Goal: Book appointment/travel/reservation

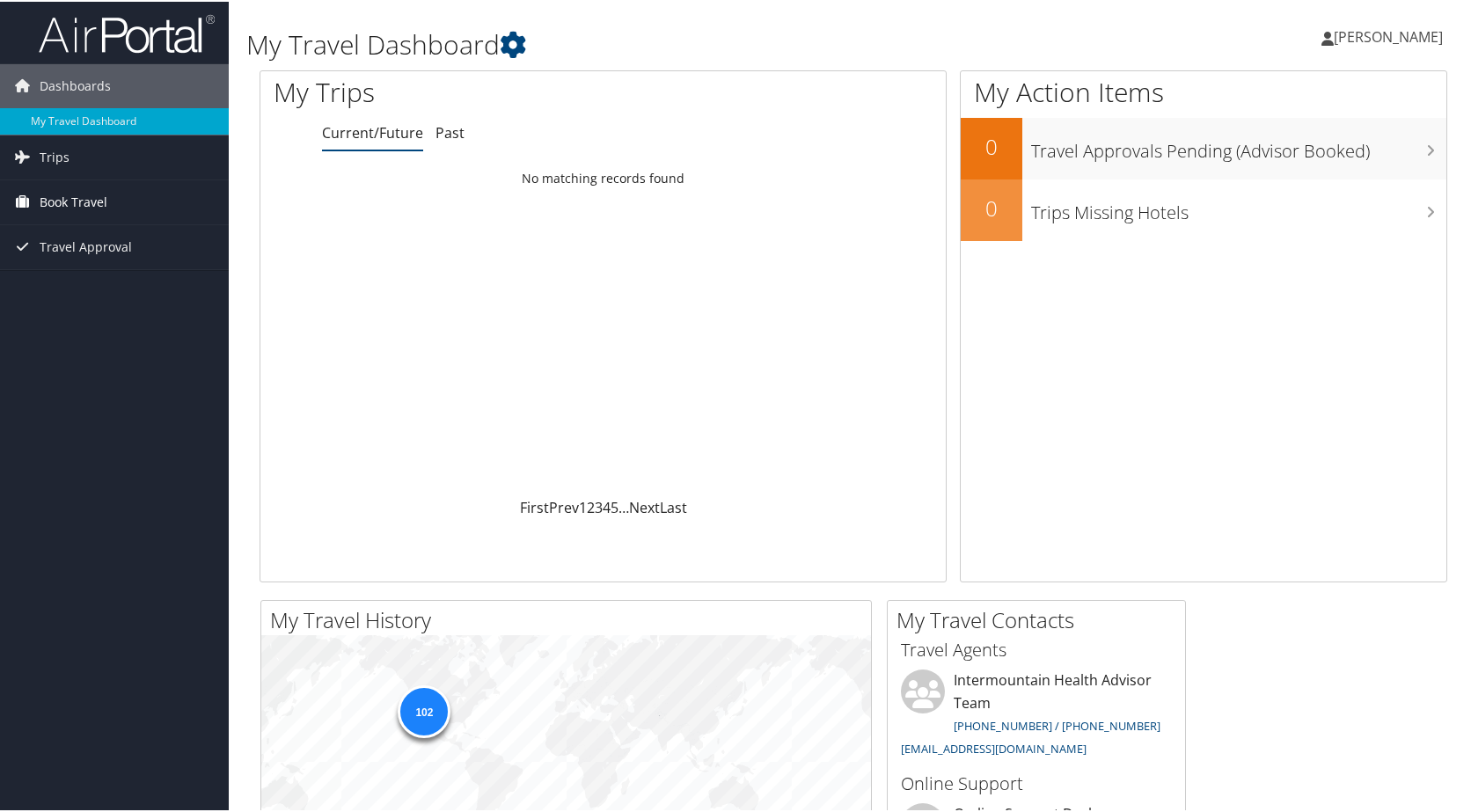
click at [62, 203] on span "Book Travel" at bounding box center [73, 200] width 67 height 44
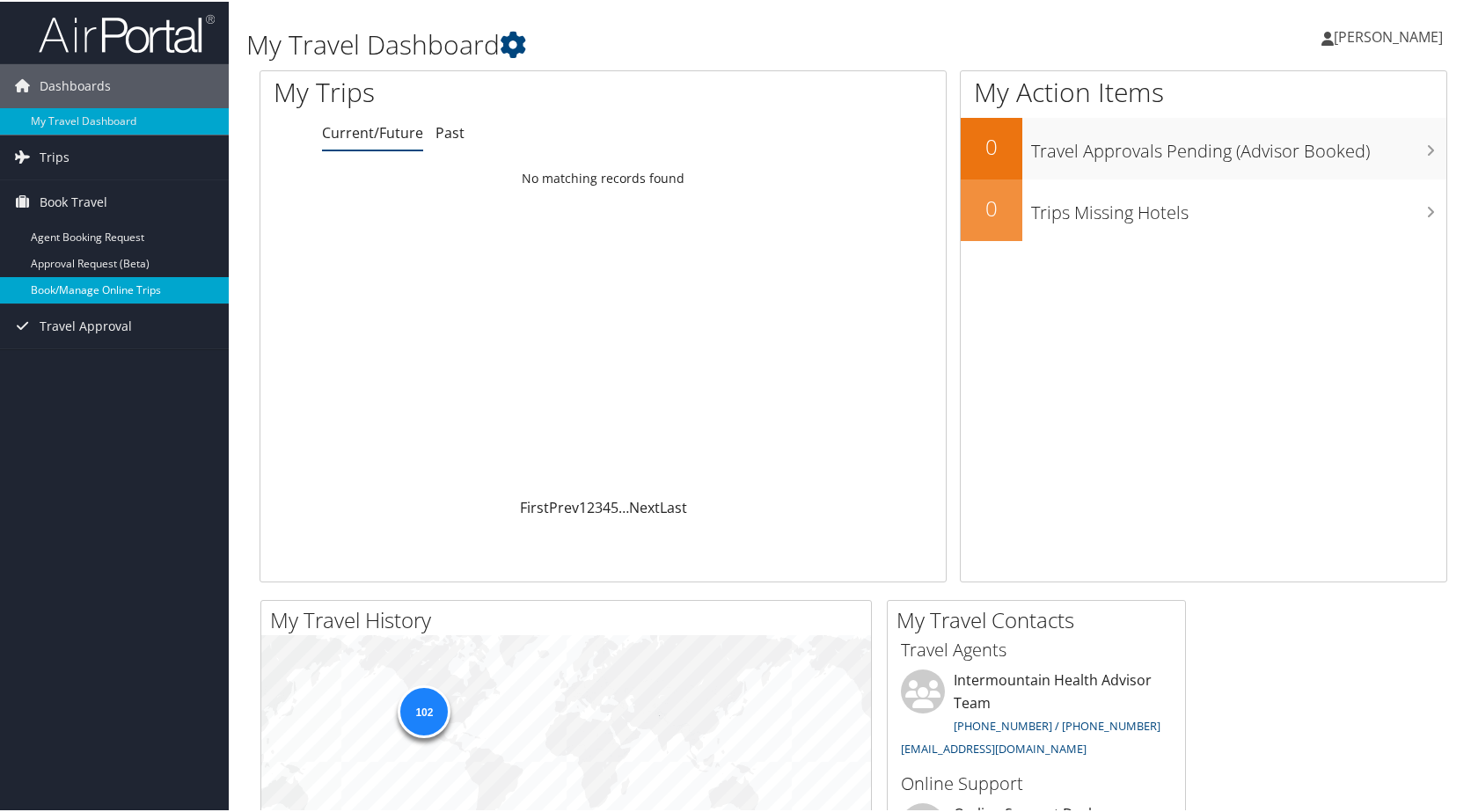
click at [105, 290] on link "Book/Manage Online Trips" at bounding box center [114, 288] width 228 height 26
